Goal: Check status

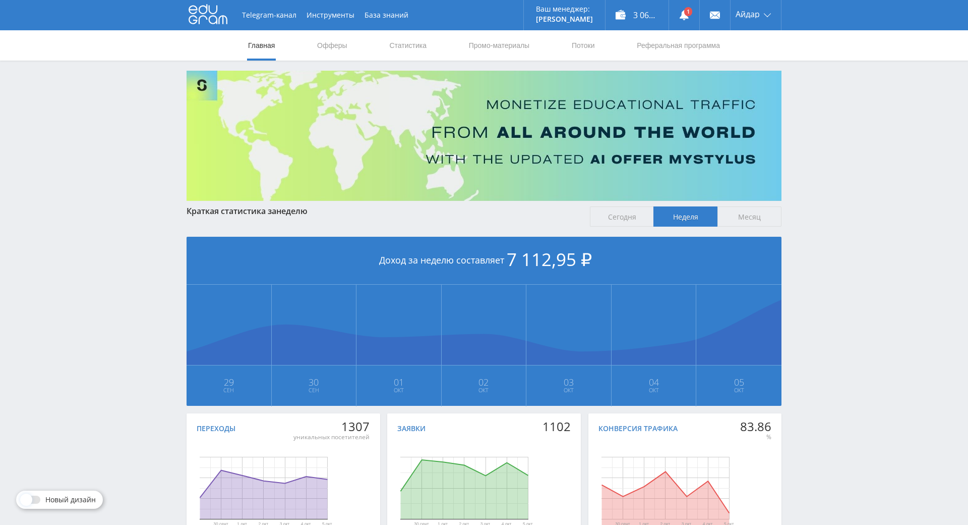
click at [690, 18] on link at bounding box center [684, 15] width 30 height 30
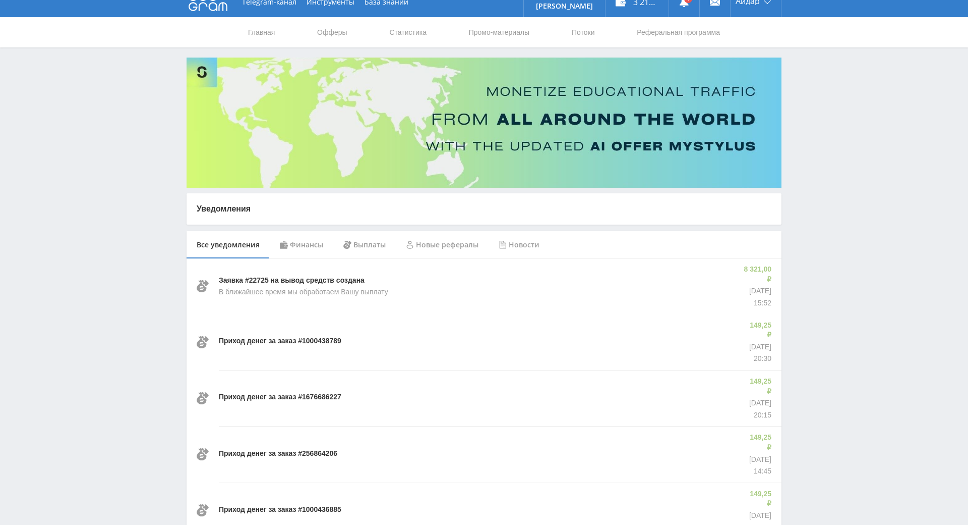
drag, startPoint x: 840, startPoint y: 300, endPoint x: 829, endPoint y: 315, distance: 18.5
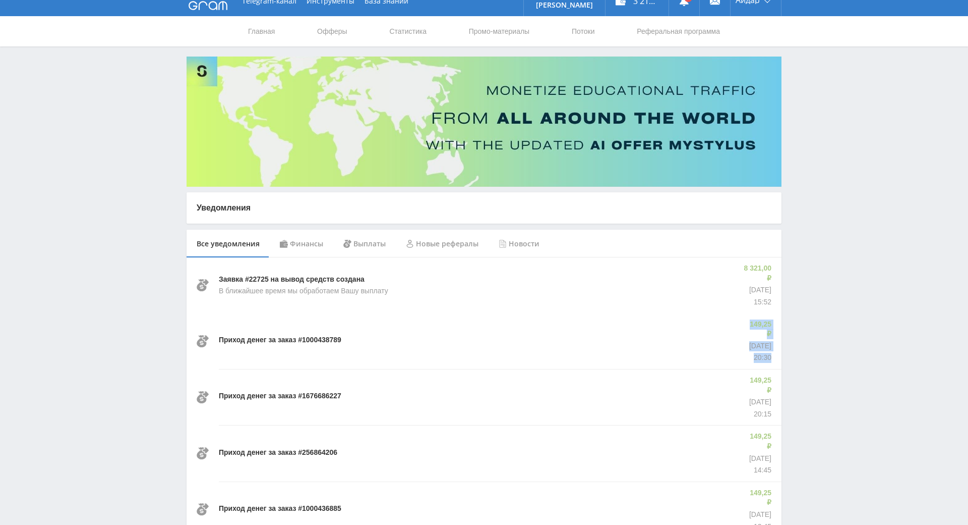
drag, startPoint x: 731, startPoint y: 309, endPoint x: 798, endPoint y: 299, distance: 67.8
click at [770, 328] on div "Приход денег за заказ #1000438789 149,25 ₽ 05.10.2025 20:30" at bounding box center [484, 340] width 595 height 55
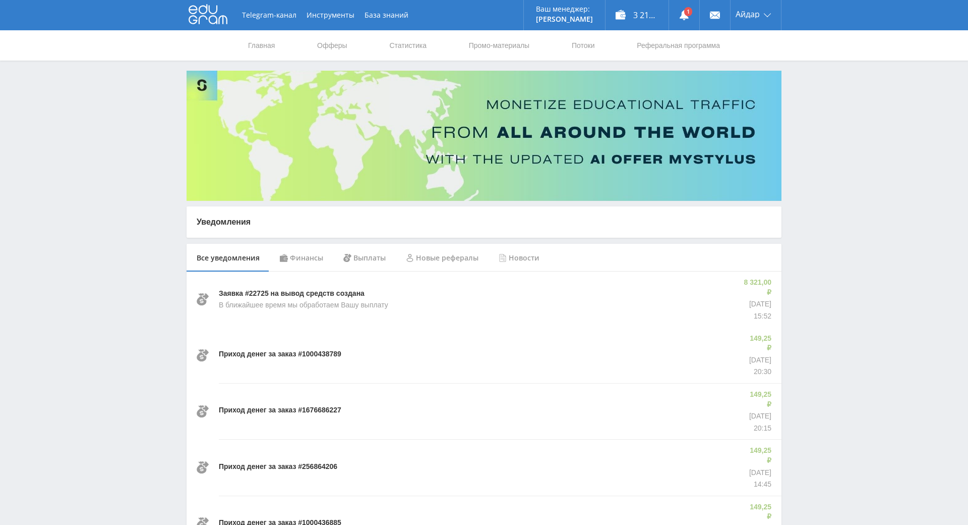
drag, startPoint x: 794, startPoint y: 311, endPoint x: 683, endPoint y: 154, distance: 192.4
click at [680, 14] on use at bounding box center [684, 15] width 9 height 10
click at [340, 39] on link "Офферы" at bounding box center [332, 45] width 32 height 30
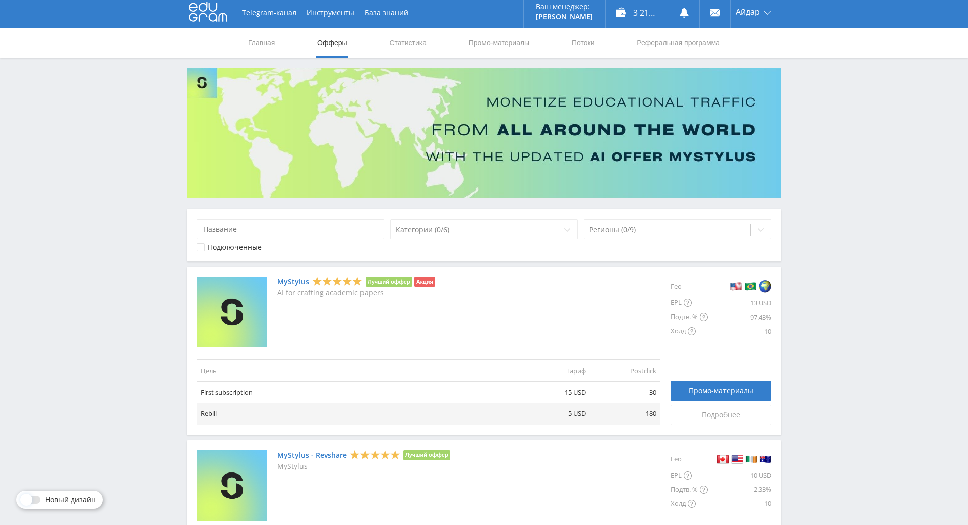
scroll to position [16, 0]
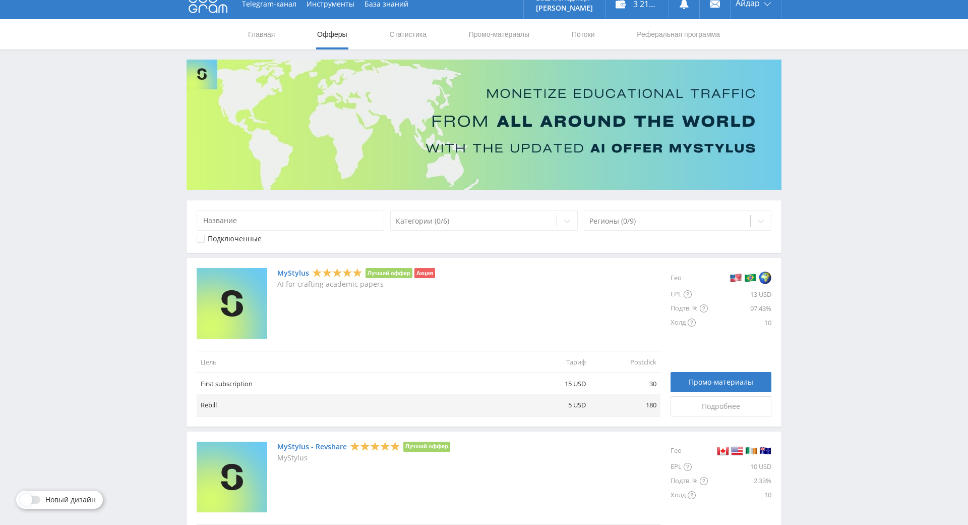
drag, startPoint x: 837, startPoint y: 255, endPoint x: 776, endPoint y: 251, distance: 60.6
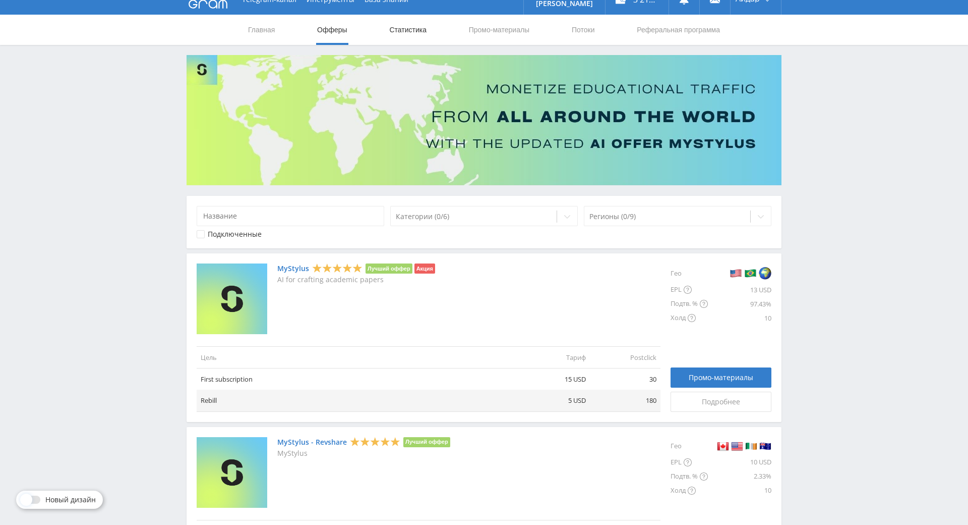
click at [400, 35] on link "Статистика" at bounding box center [407, 30] width 39 height 30
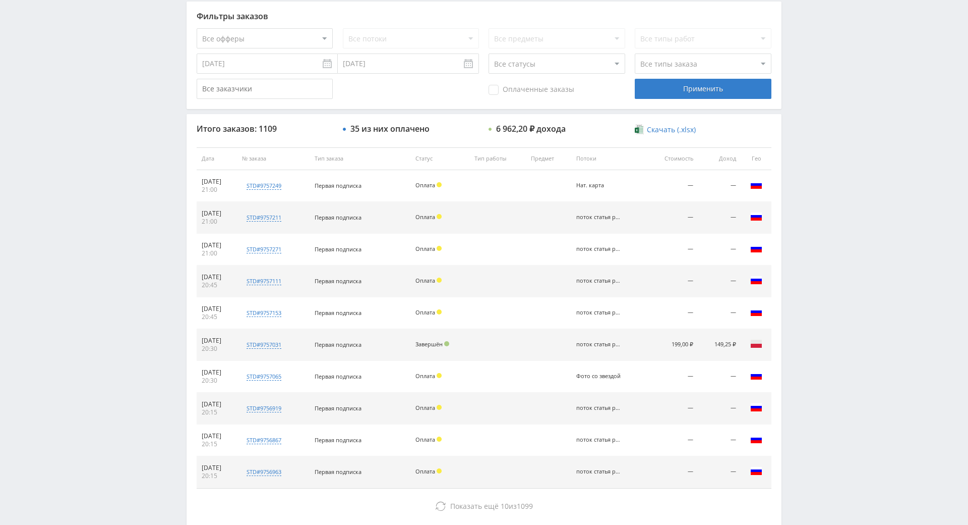
drag, startPoint x: 825, startPoint y: 245, endPoint x: 821, endPoint y: 329, distance: 83.8
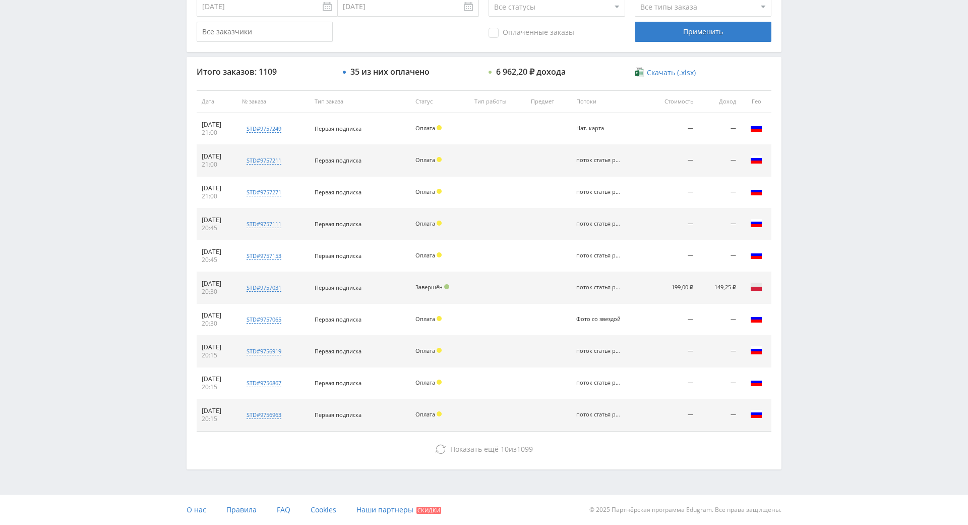
drag, startPoint x: 662, startPoint y: 248, endPoint x: 831, endPoint y: 236, distance: 169.4
click at [744, 272] on tr "05.10.2025 20:30 std#9757031 Заказчик 2250091546 Первая подписка Завершён поток…" at bounding box center [484, 288] width 575 height 32
click at [801, 220] on div "Telegram-канал Инструменты База знаний Ваш менеджер: Alex Alex Online @edugram_…" at bounding box center [484, 101] width 968 height 847
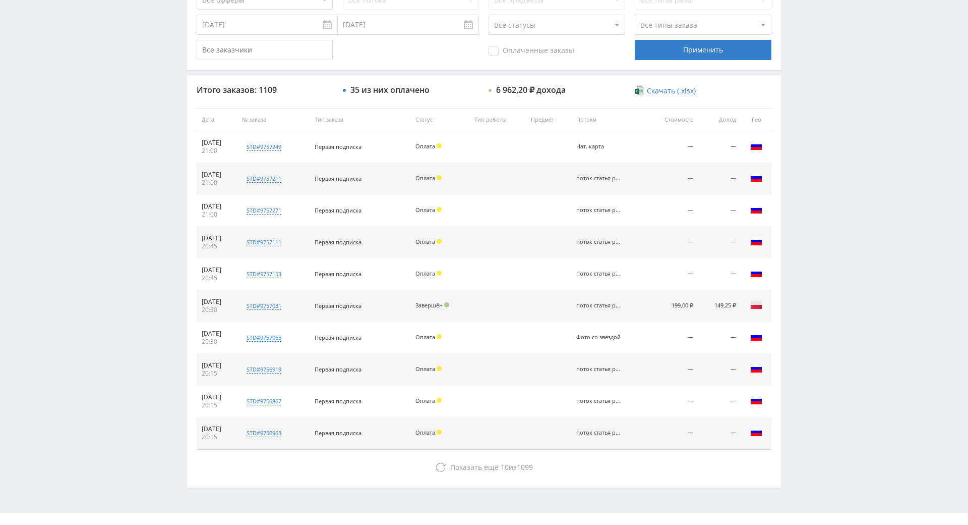
scroll to position [267, 0]
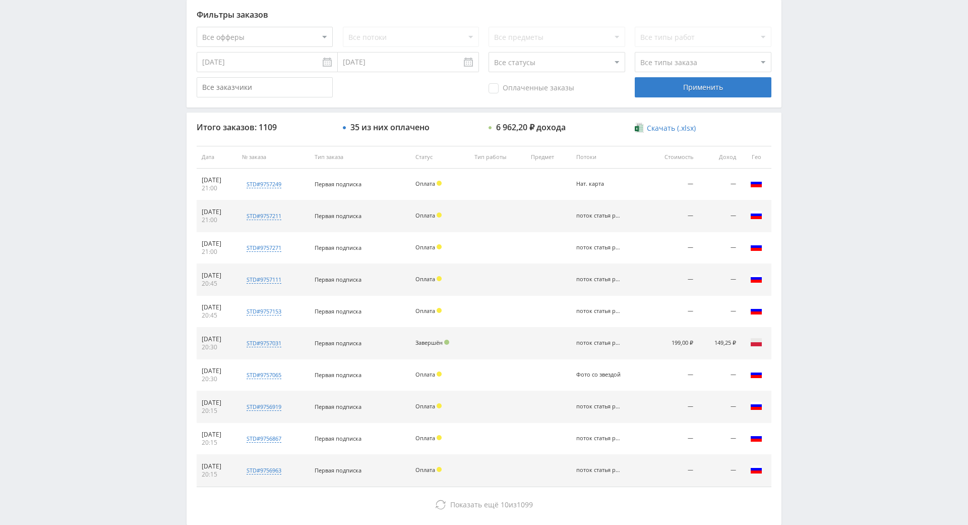
drag, startPoint x: 787, startPoint y: 255, endPoint x: 773, endPoint y: 180, distance: 77.0
drag, startPoint x: 823, startPoint y: 237, endPoint x: 846, endPoint y: 144, distance: 95.7
click at [846, 144] on div "Telegram-канал Инструменты База знаний Ваш менеджер: Alex Alex Online @edugram_…" at bounding box center [484, 156] width 968 height 847
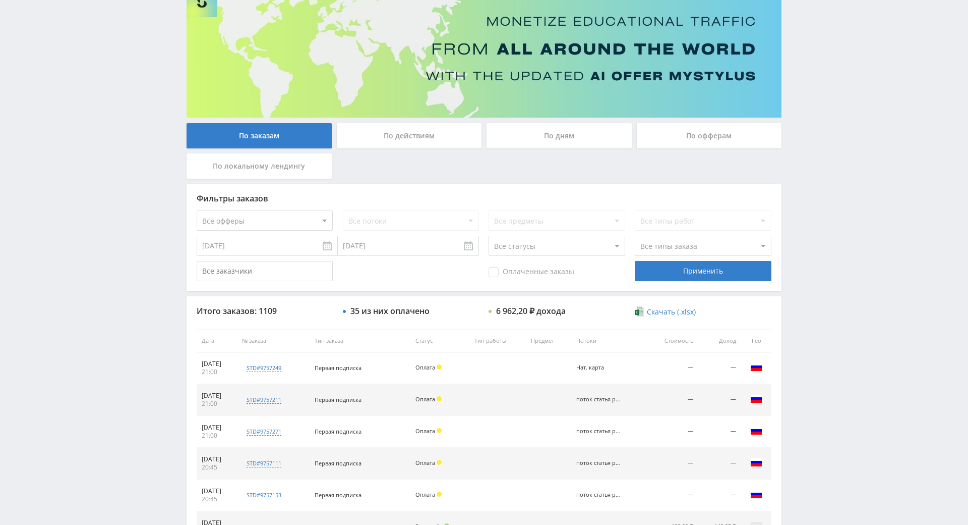
scroll to position [361, 0]
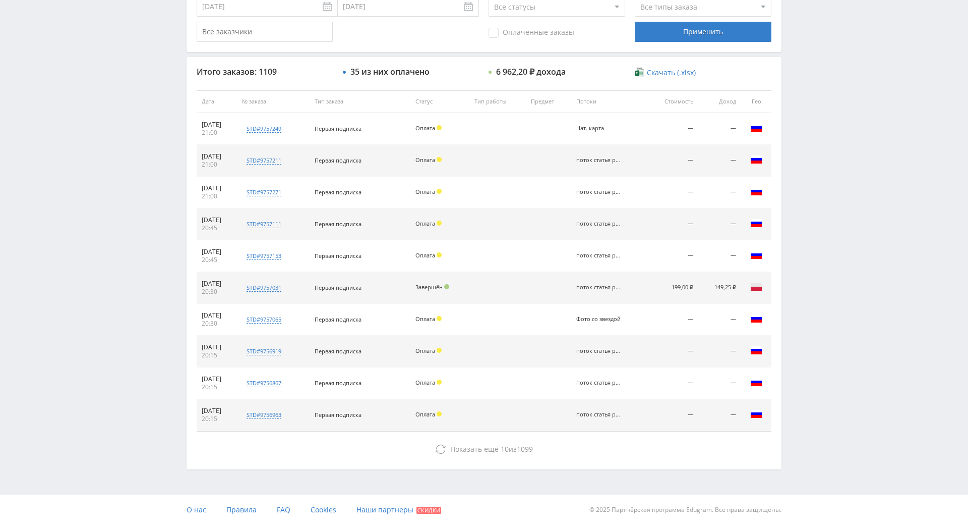
drag, startPoint x: 860, startPoint y: 390, endPoint x: 837, endPoint y: 452, distance: 66.2
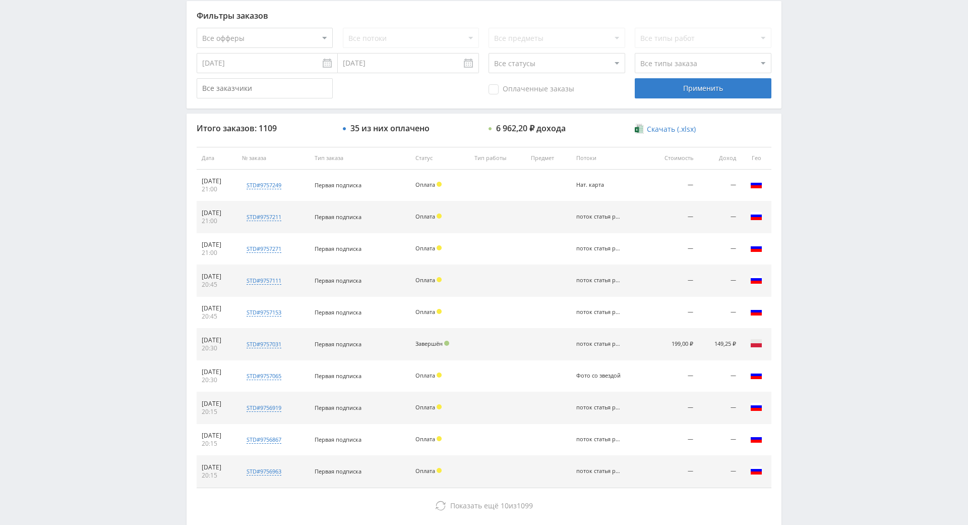
scroll to position [334, 0]
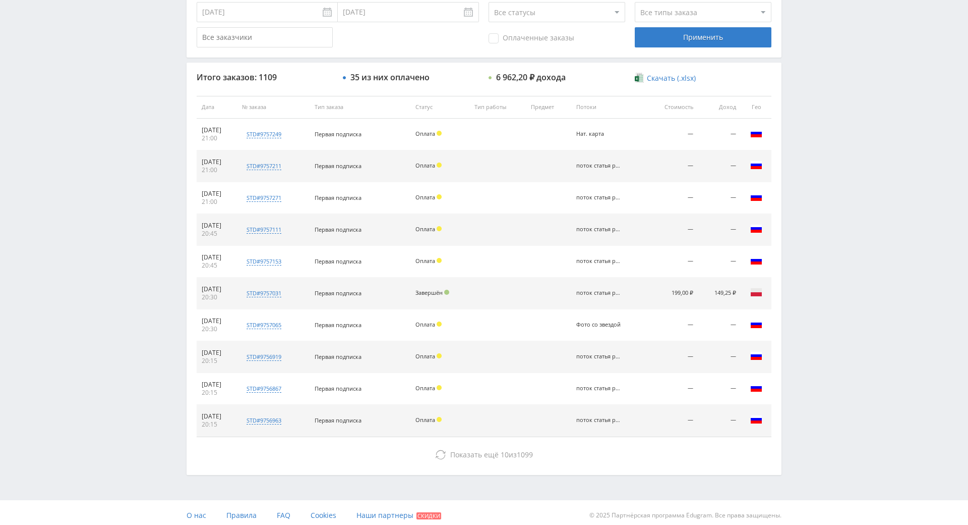
drag, startPoint x: 803, startPoint y: 355, endPoint x: 841, endPoint y: 388, distance: 50.8
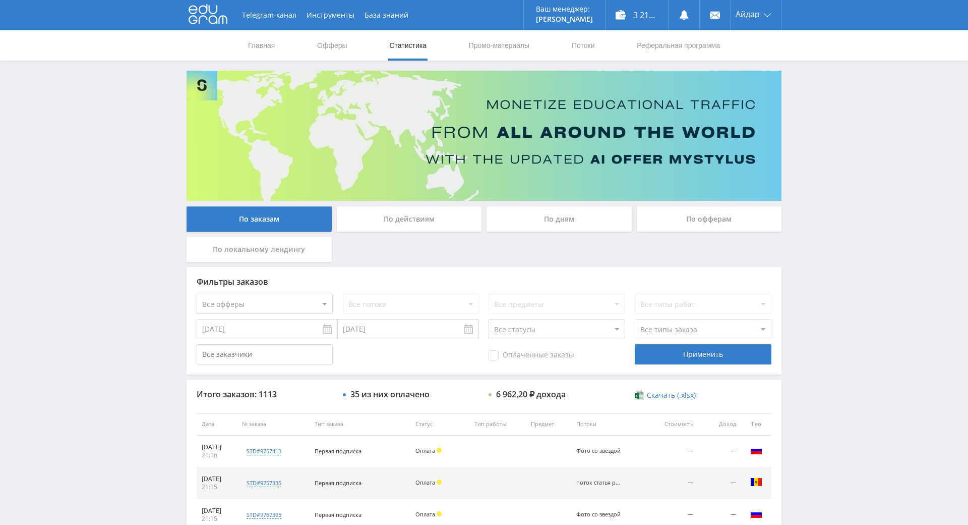
drag, startPoint x: 833, startPoint y: 180, endPoint x: 789, endPoint y: 84, distance: 104.7
drag, startPoint x: 789, startPoint y: 104, endPoint x: 788, endPoint y: 158, distance: 53.5
drag, startPoint x: 782, startPoint y: 102, endPoint x: 809, endPoint y: 104, distance: 27.3
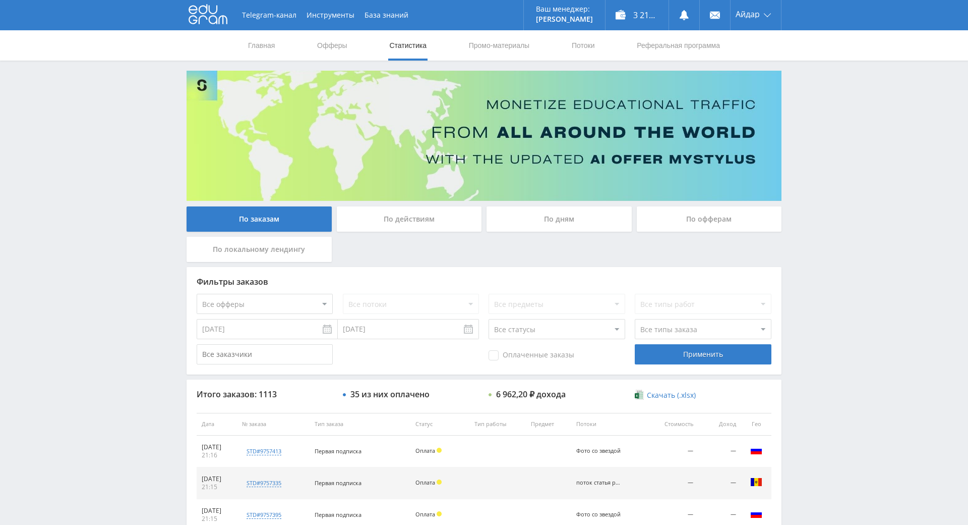
click at [807, 104] on div "Telegram-канал Инструменты База знаний Ваш менеджер: [PERSON_NAME] Online @edug…" at bounding box center [484, 423] width 968 height 847
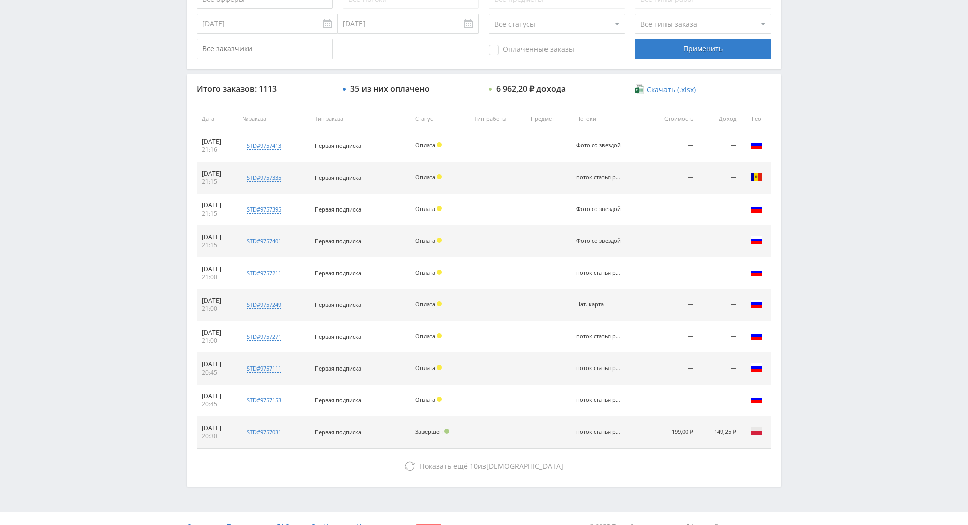
scroll to position [361, 0]
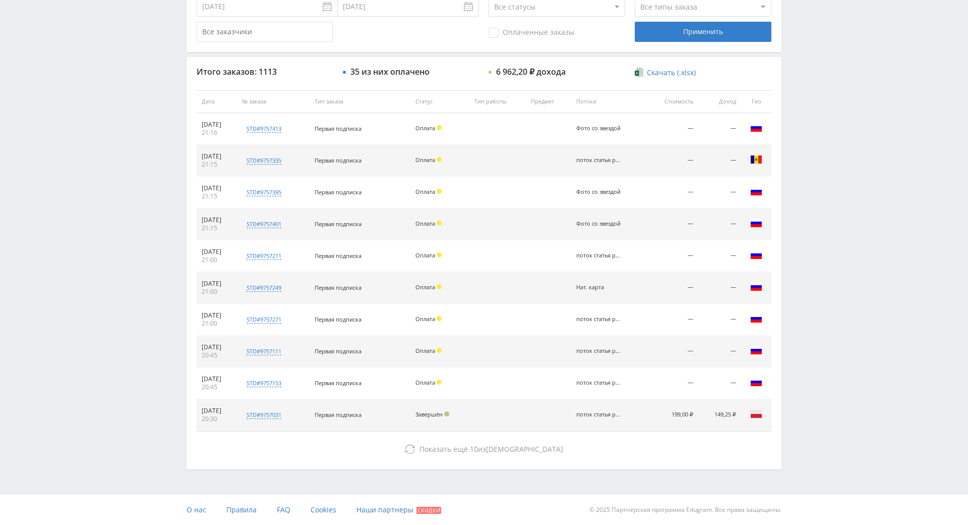
drag, startPoint x: 825, startPoint y: 113, endPoint x: 828, endPoint y: 181, distance: 68.2
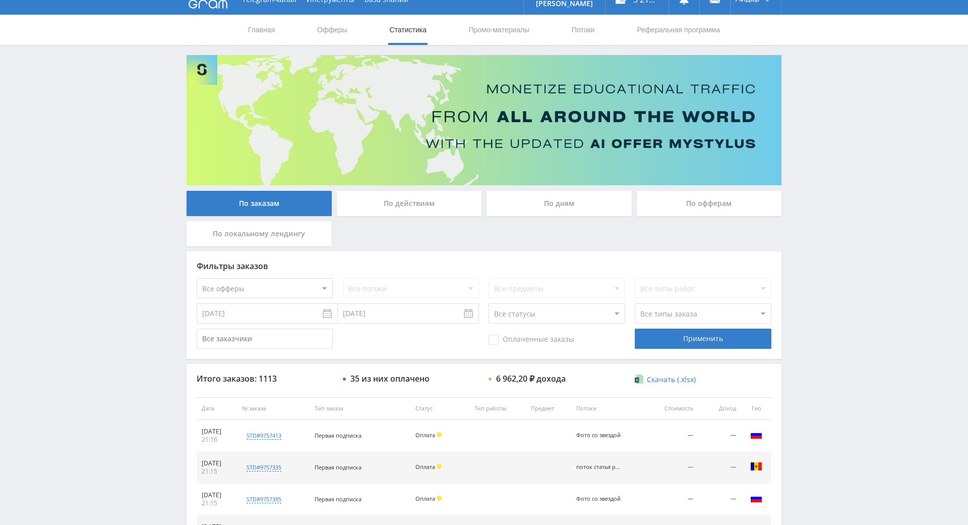
scroll to position [0, 0]
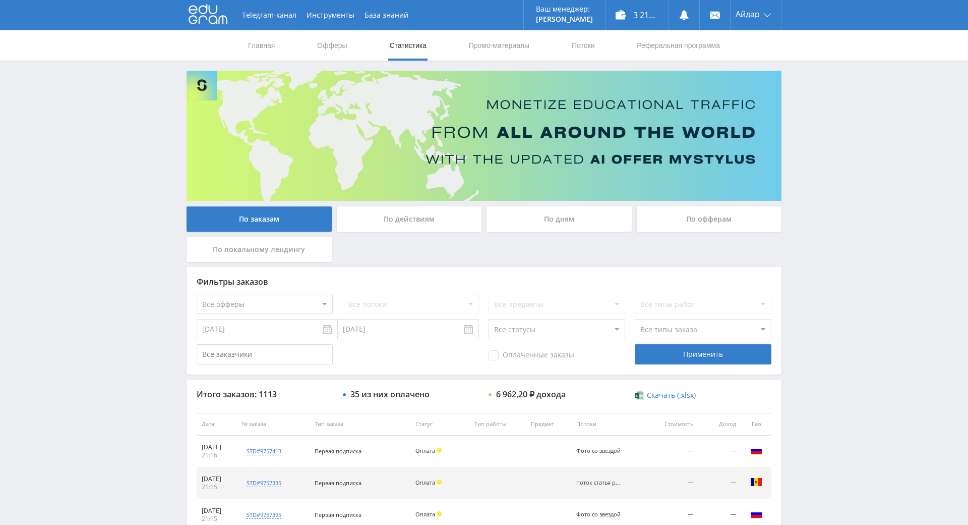
drag, startPoint x: 522, startPoint y: 154, endPoint x: 518, endPoint y: 74, distance: 80.8
drag, startPoint x: 455, startPoint y: 104, endPoint x: 500, endPoint y: 160, distance: 71.7
click at [454, 104] on img at bounding box center [484, 136] width 595 height 130
click at [671, 12] on link at bounding box center [684, 15] width 30 height 30
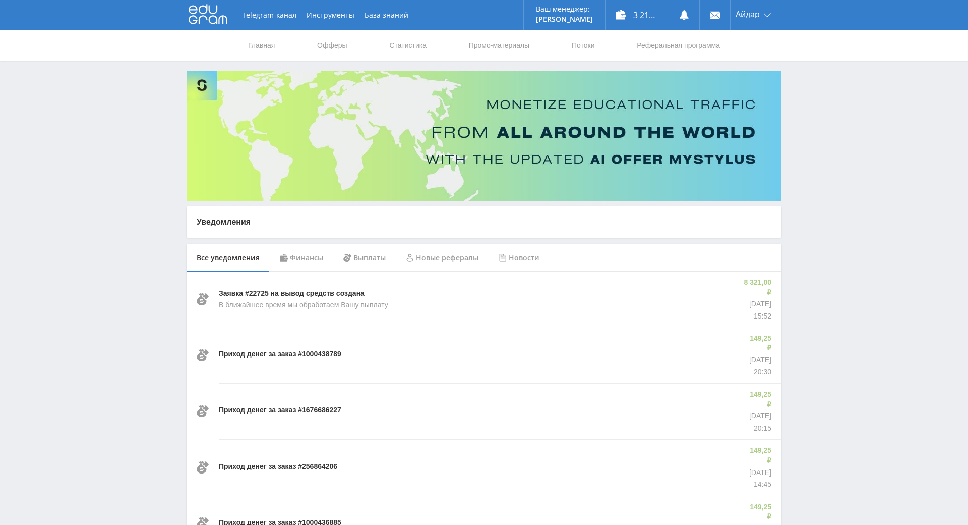
drag, startPoint x: 807, startPoint y: 285, endPoint x: 812, endPoint y: 262, distance: 23.6
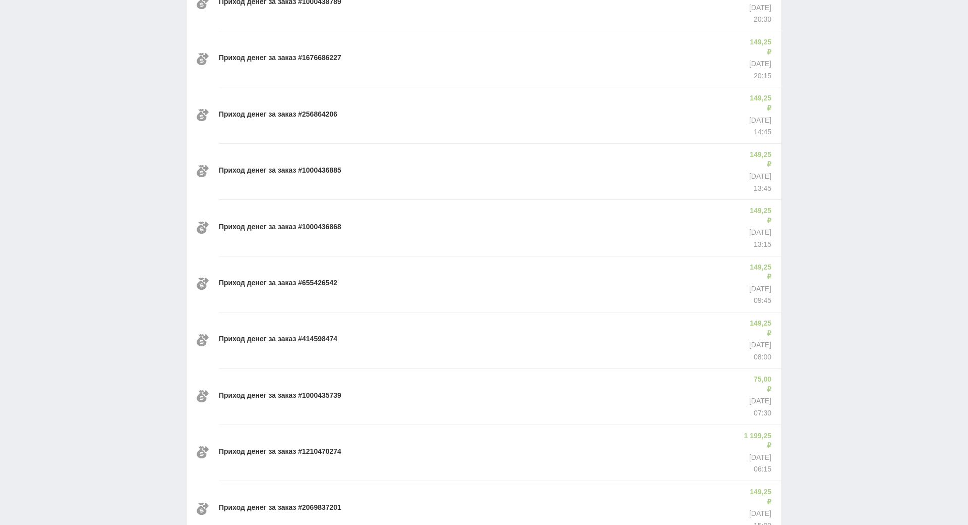
scroll to position [354, 0]
drag, startPoint x: 793, startPoint y: 343, endPoint x: 798, endPoint y: 351, distance: 9.1
